Goal: Register for event/course

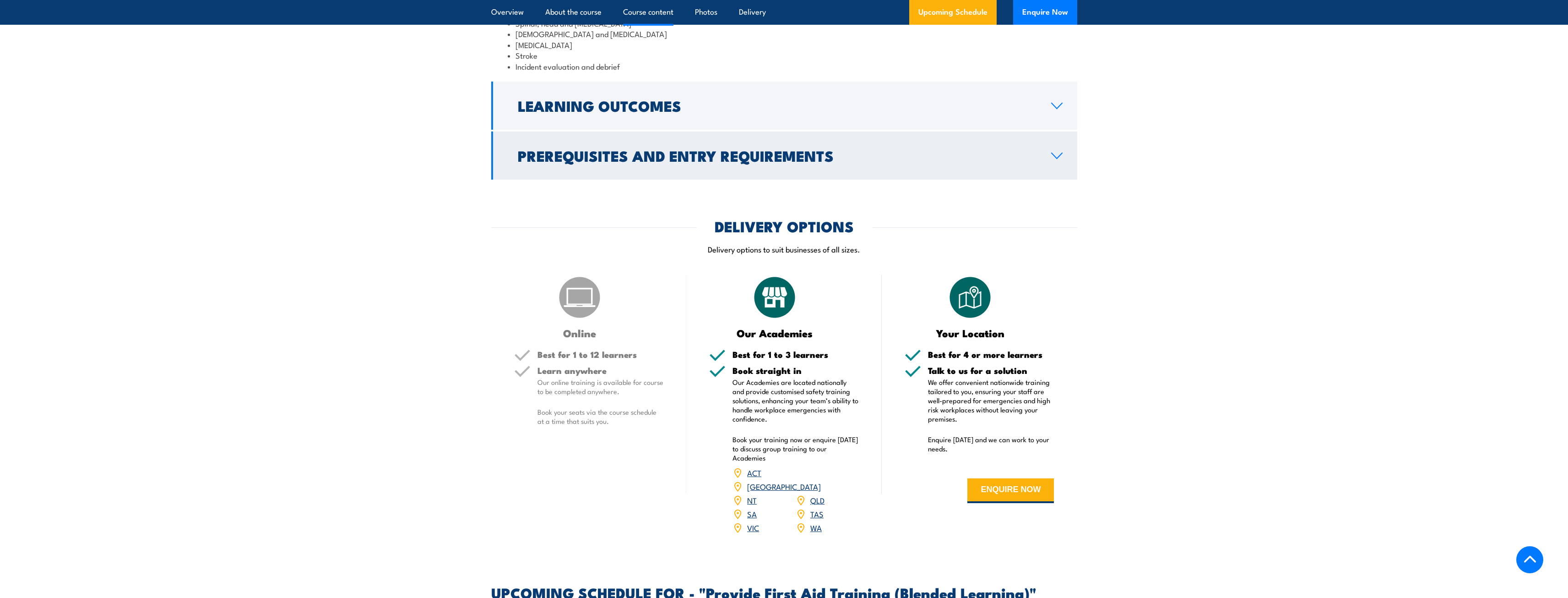
scroll to position [1282, 0]
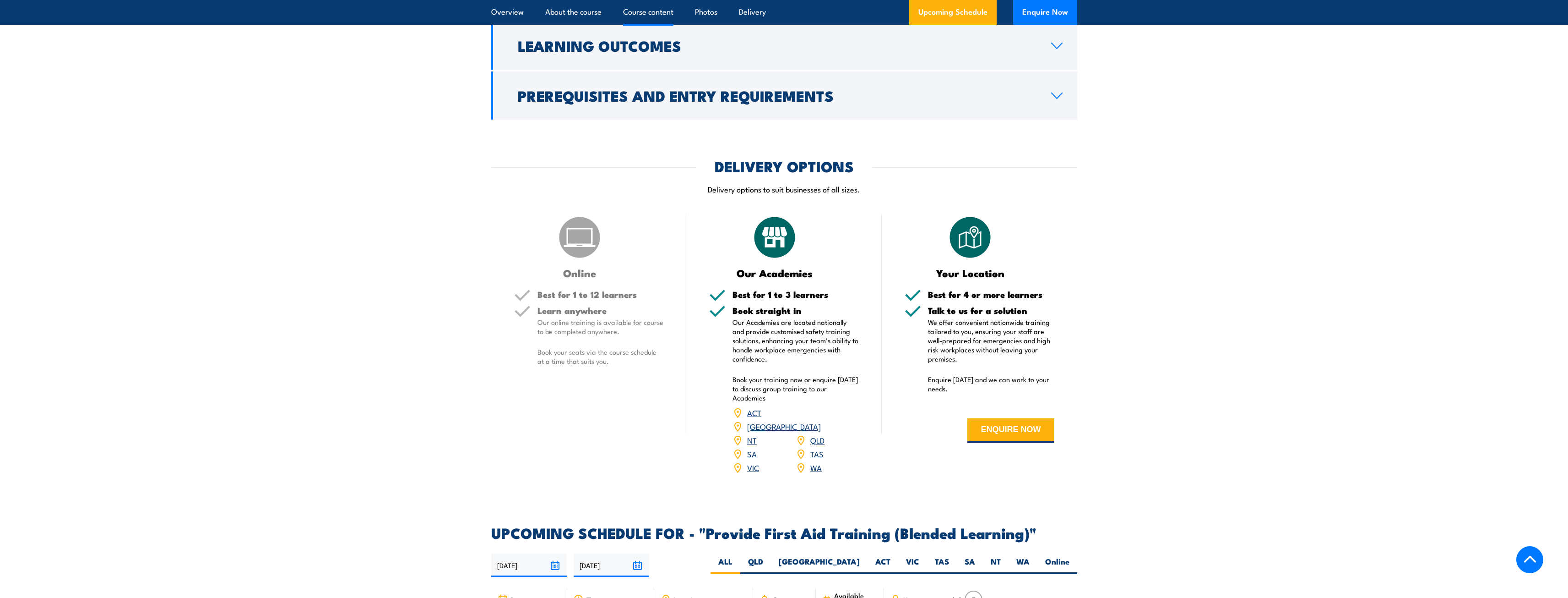
click at [976, 363] on p "We offer convenient nationwide training tailored to you, ensuring your staff ar…" at bounding box center [991, 340] width 126 height 46
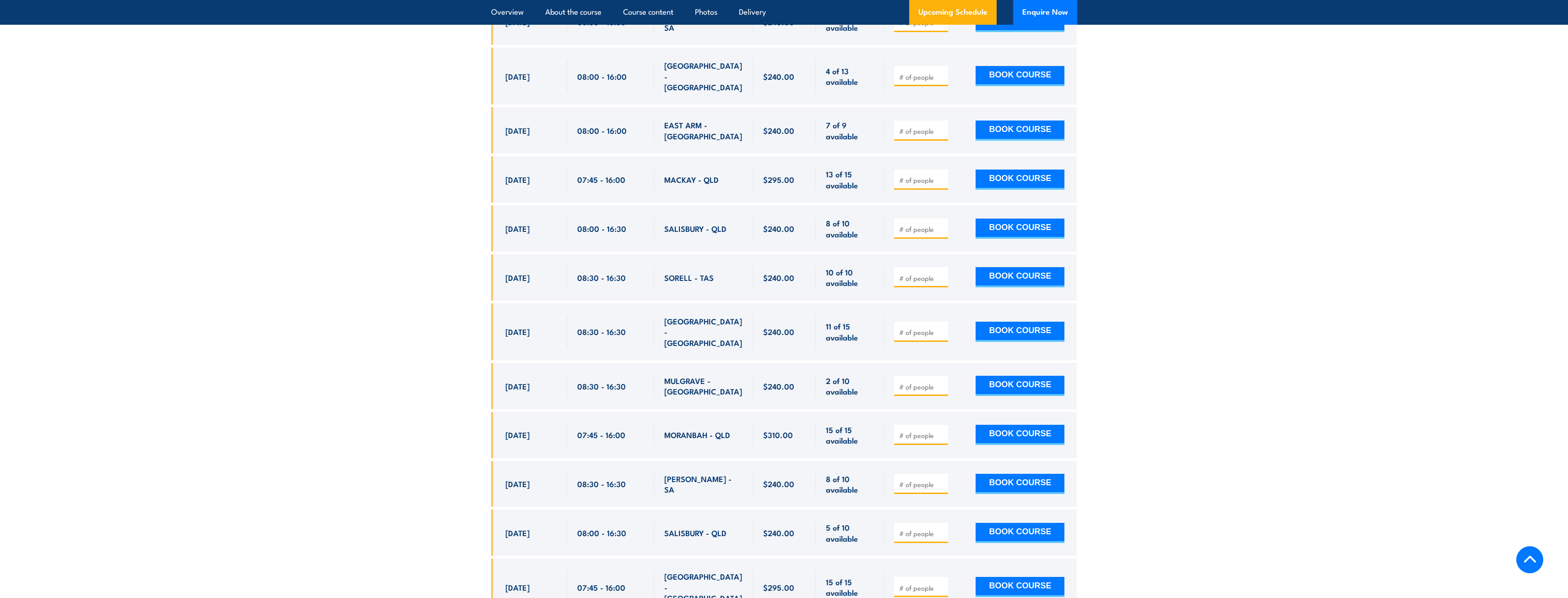
scroll to position [1832, 0]
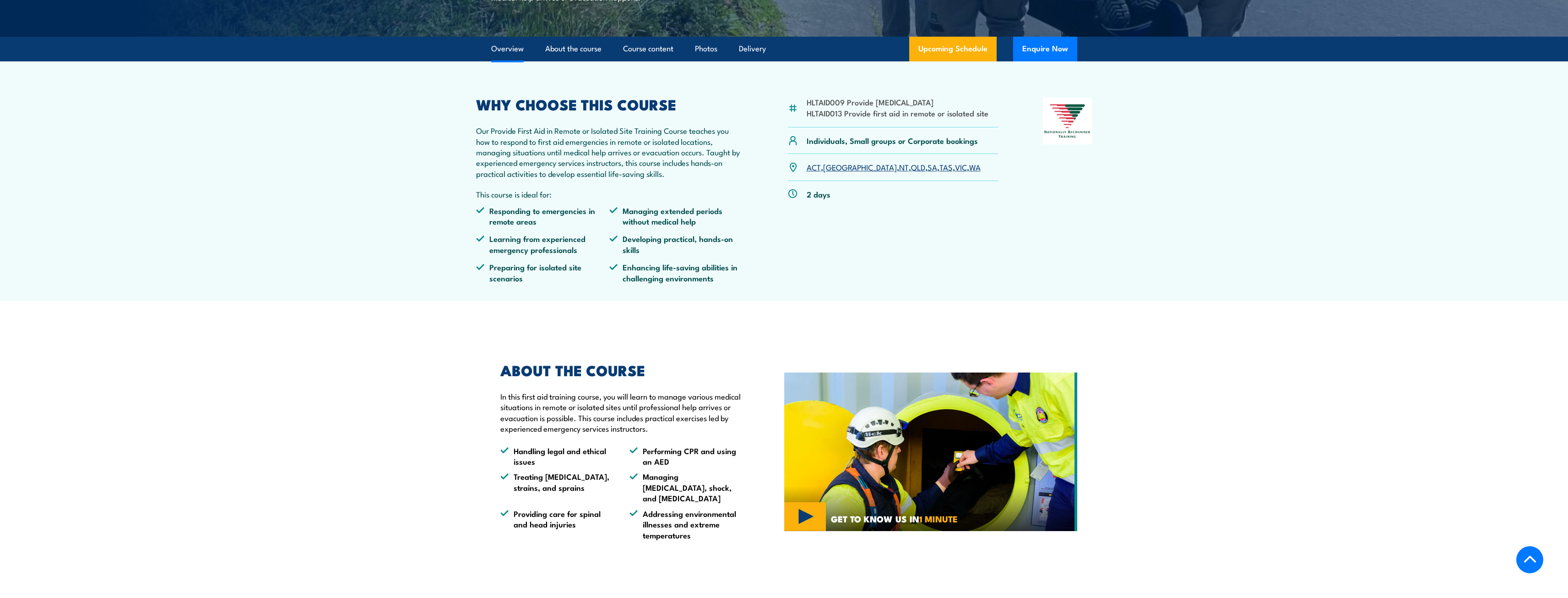
scroll to position [275, 0]
